Goal: Transaction & Acquisition: Purchase product/service

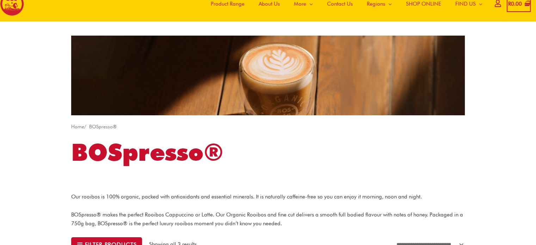
scroll to position [15, 0]
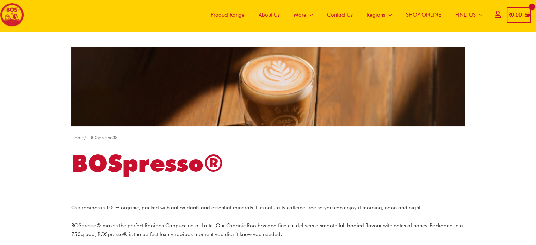
click at [226, 16] on span "Product Range" at bounding box center [228, 14] width 34 height 21
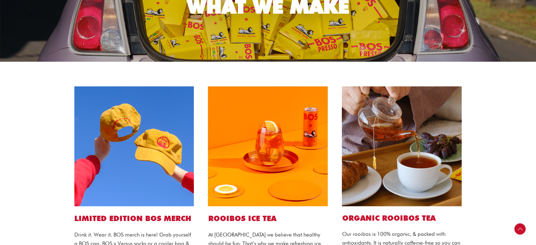
scroll to position [144, 0]
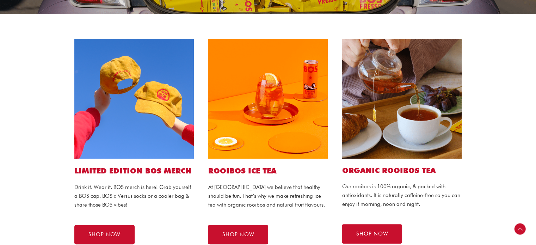
click at [131, 135] on img at bounding box center [134, 99] width 120 height 120
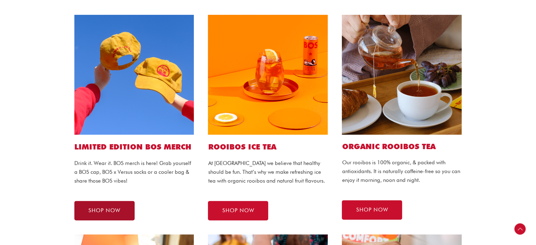
click at [111, 209] on span "SHOP NOW" at bounding box center [104, 210] width 32 height 5
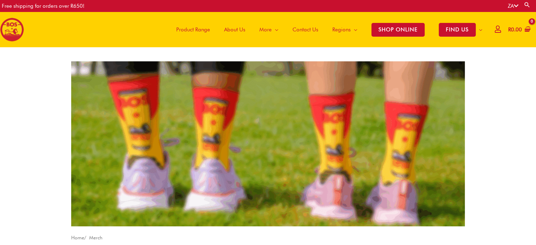
click at [14, 24] on img at bounding box center [12, 30] width 24 height 24
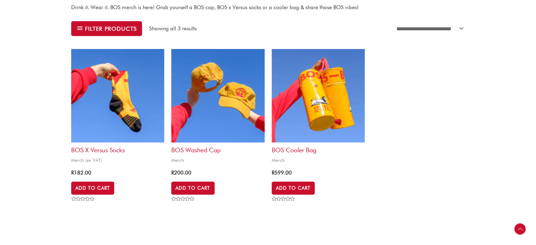
scroll to position [319, 0]
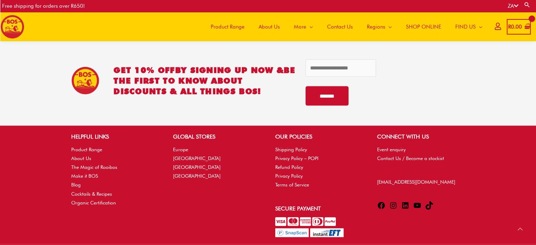
scroll to position [1474, 0]
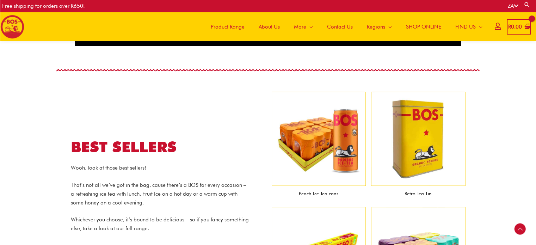
click at [224, 25] on span "Product Range" at bounding box center [228, 26] width 34 height 21
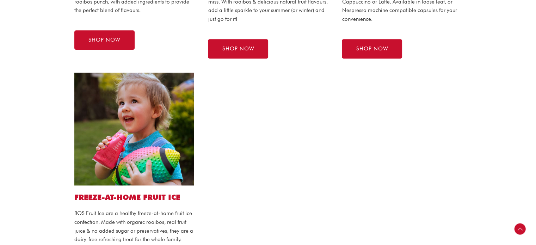
scroll to position [561, 0]
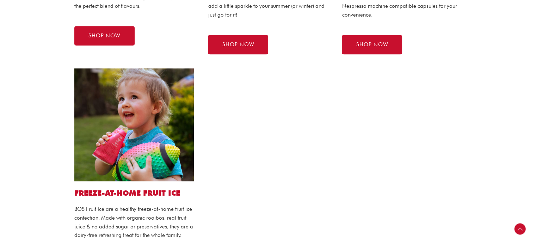
click at [134, 118] on img at bounding box center [134, 124] width 120 height 113
